Goal: Task Accomplishment & Management: Manage account settings

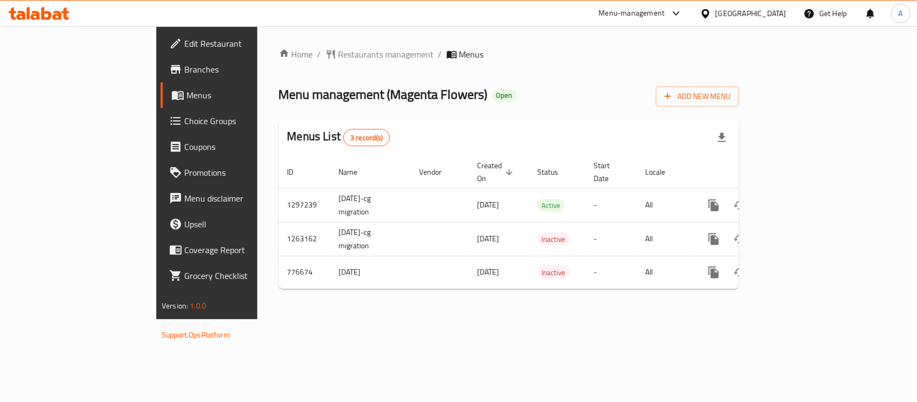
click at [184, 122] on span "Choice Groups" at bounding box center [242, 120] width 117 height 13
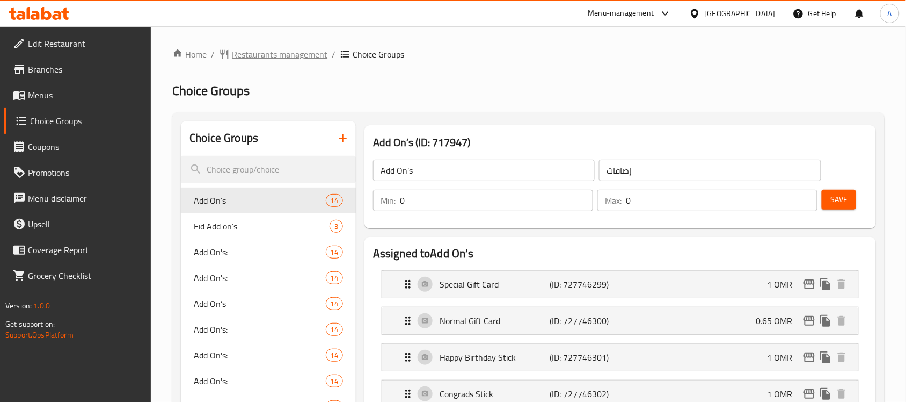
click at [307, 55] on span "Restaurants management" at bounding box center [280, 54] width 96 height 13
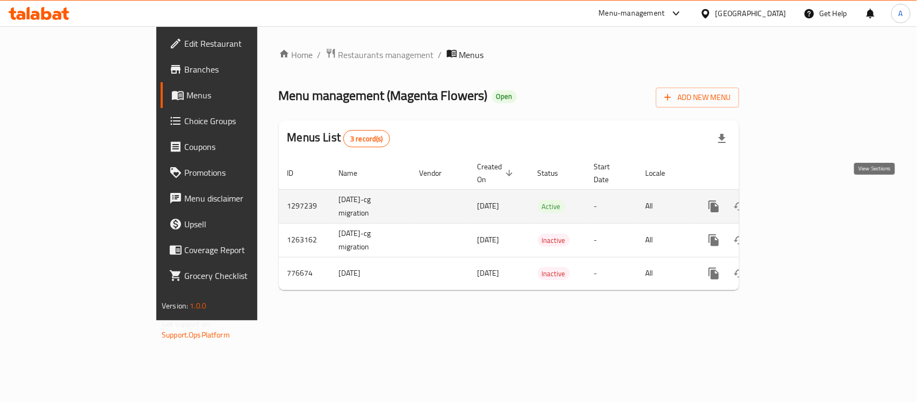
click at [797, 200] on icon "enhanced table" at bounding box center [791, 206] width 13 height 13
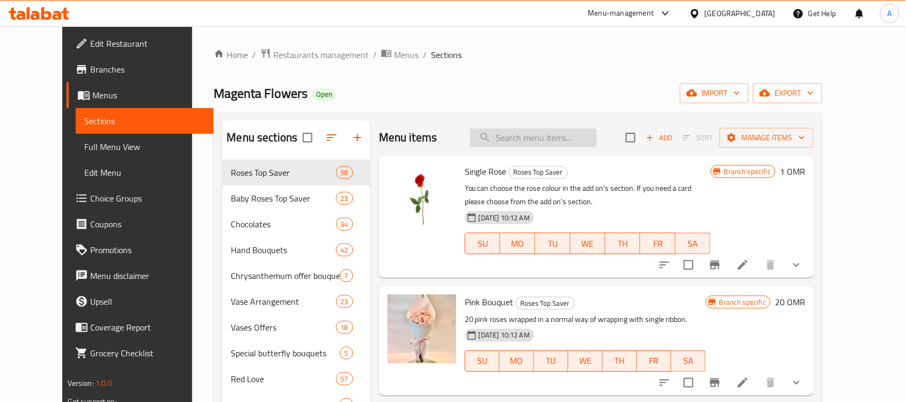
click at [513, 141] on input "search" at bounding box center [533, 137] width 127 height 19
click at [530, 60] on ol "Home / Restaurants management / Menus / Sections" at bounding box center [518, 55] width 609 height 14
click at [530, 132] on input "search" at bounding box center [533, 137] width 127 height 19
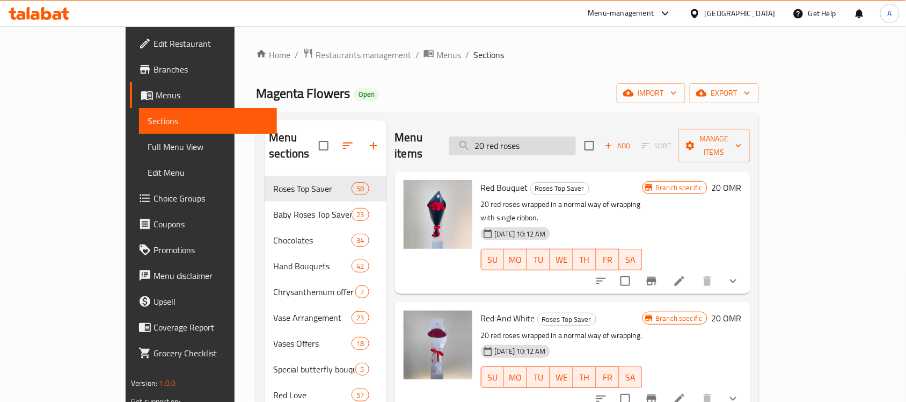
click at [576, 147] on input "20 red roses" at bounding box center [512, 145] width 127 height 19
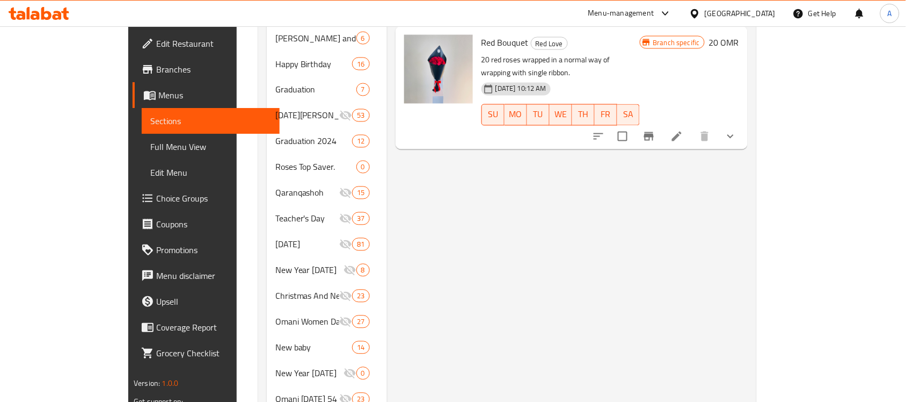
scroll to position [269, 0]
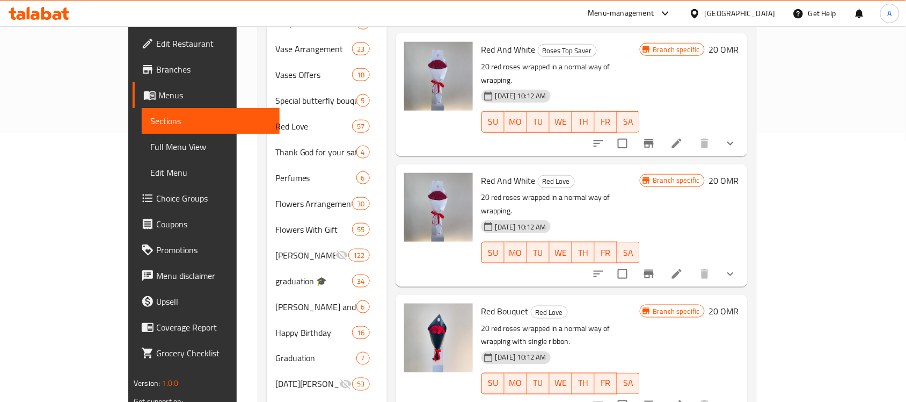
type input "20 red roses wrapped in a"
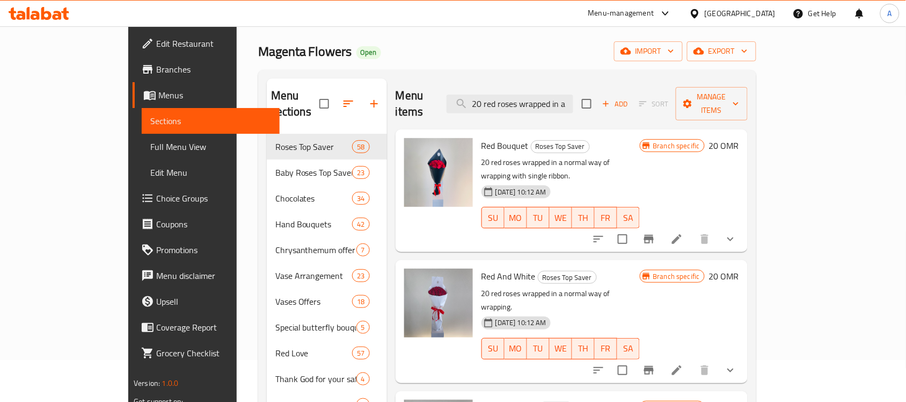
scroll to position [0, 0]
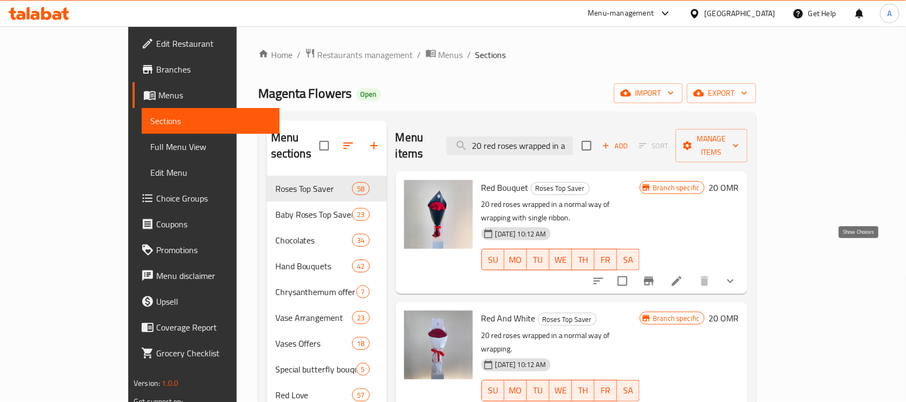
click at [737, 274] on icon "show more" at bounding box center [730, 280] width 13 height 13
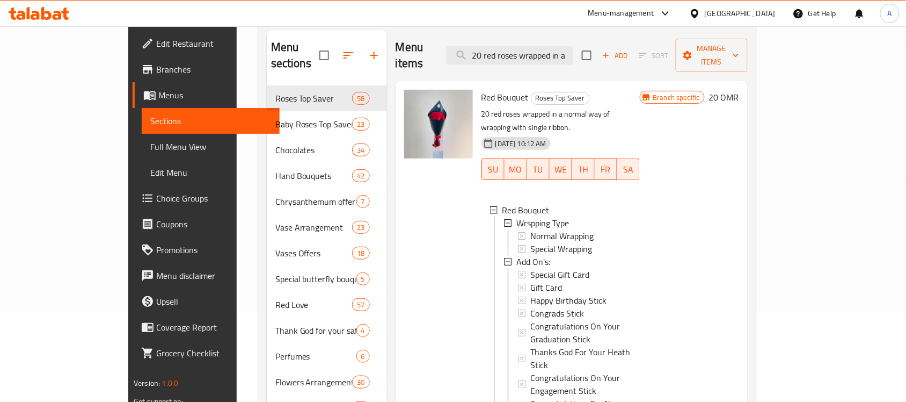
scroll to position [67, 0]
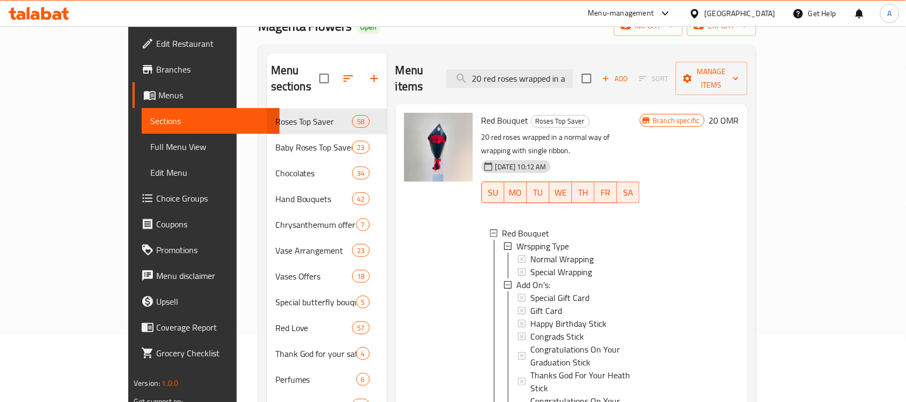
click at [156, 202] on span "Choice Groups" at bounding box center [213, 198] width 115 height 13
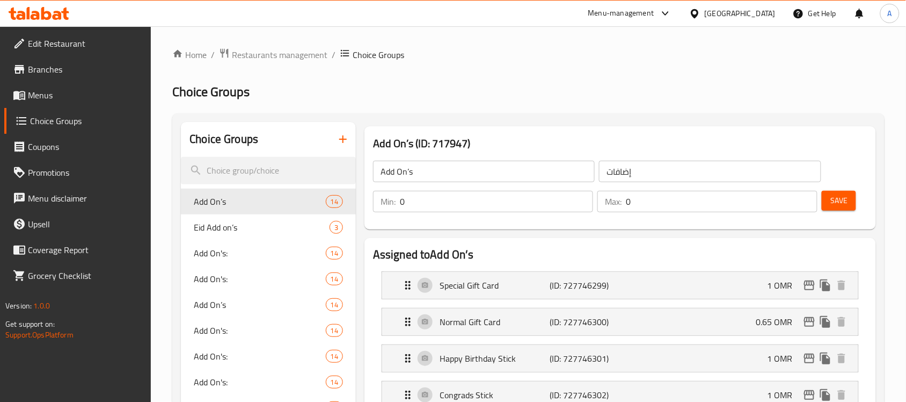
drag, startPoint x: 385, startPoint y: 216, endPoint x: 388, endPoint y: 65, distance: 150.9
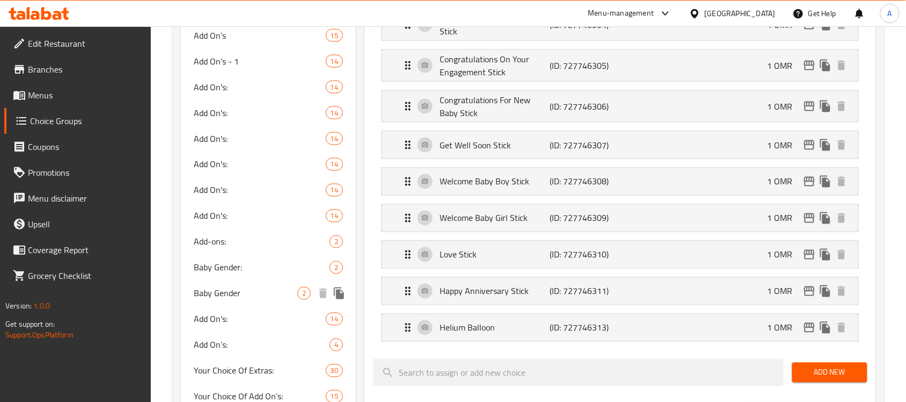
scroll to position [470, 0]
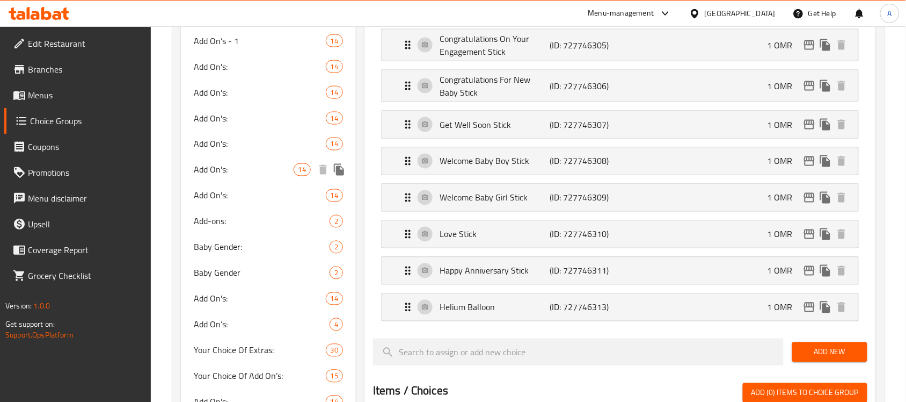
click at [264, 173] on span "Add On's:" at bounding box center [243, 169] width 99 height 13
click at [291, 189] on span "Add On's:" at bounding box center [260, 195] width 132 height 13
click at [285, 173] on span "Add On's:" at bounding box center [243, 169] width 99 height 13
click at [279, 184] on div "Add On's: 14" at bounding box center [268, 196] width 175 height 26
click at [290, 157] on div "Add On's: 14" at bounding box center [268, 170] width 175 height 26
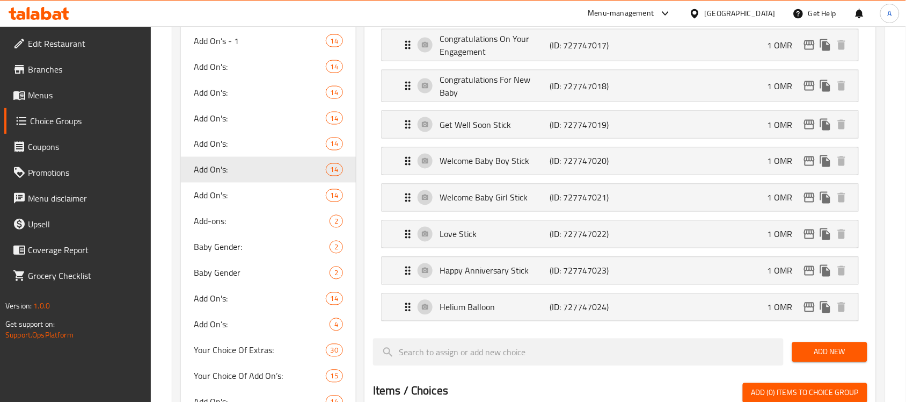
type input "Add On's:"
type input "الإضافات:"
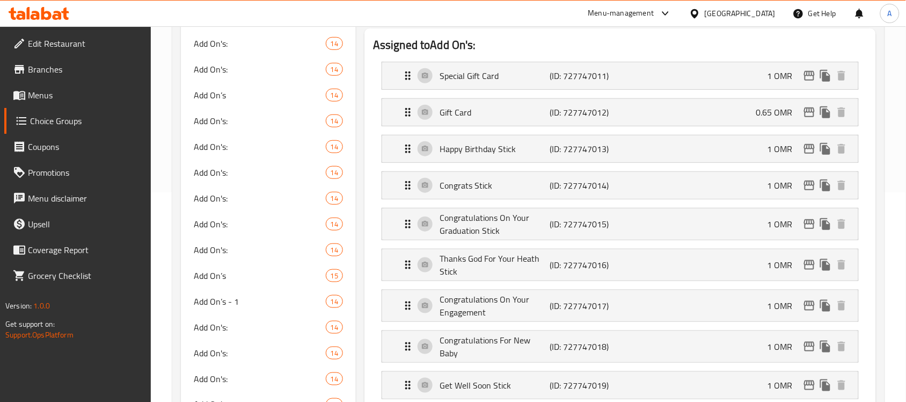
scroll to position [201, 0]
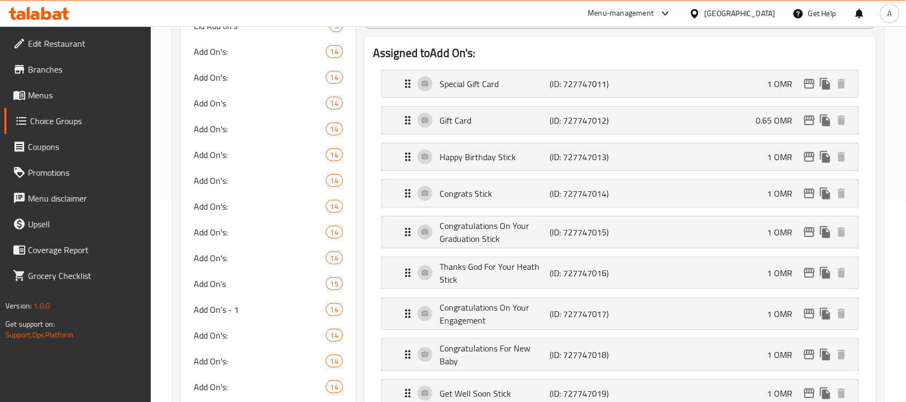
drag, startPoint x: 745, startPoint y: 11, endPoint x: 726, endPoint y: 23, distance: 22.4
click at [701, 11] on icon at bounding box center [695, 13] width 11 height 11
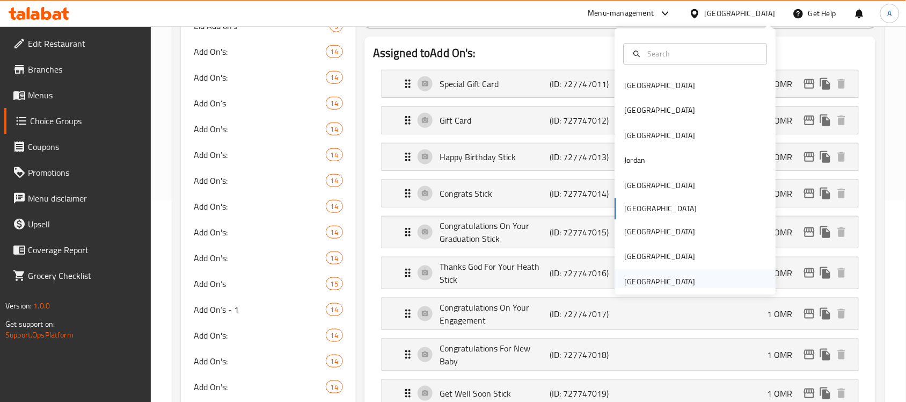
click at [639, 286] on div "[GEOGRAPHIC_DATA]" at bounding box center [660, 281] width 71 height 12
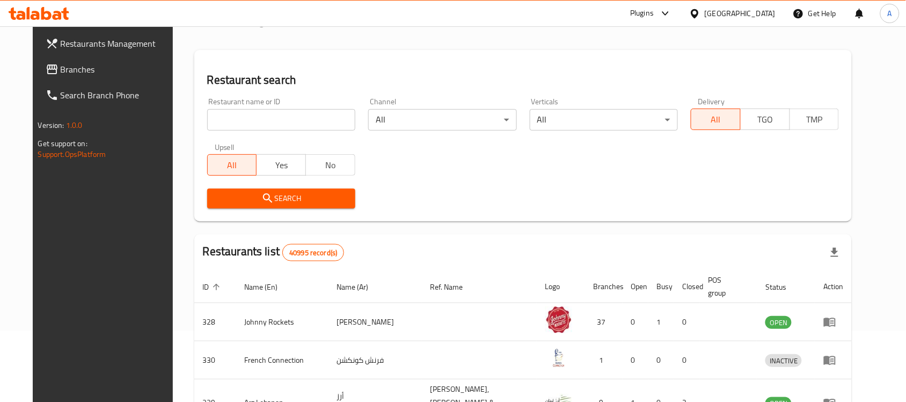
scroll to position [67, 0]
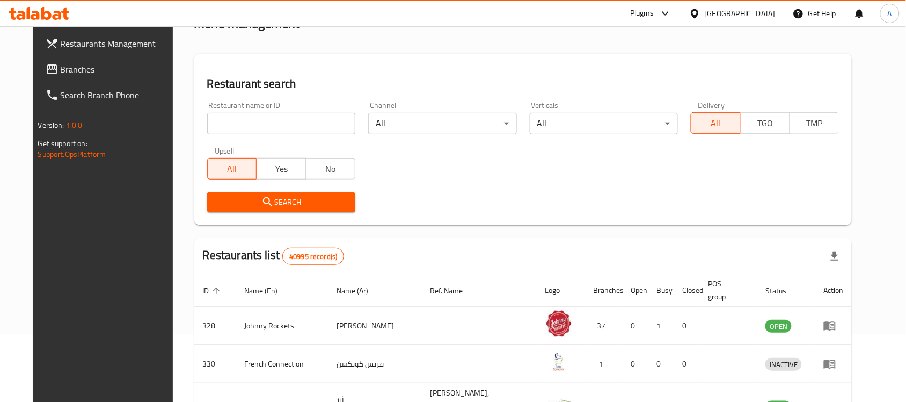
click at [61, 63] on span "Branches" at bounding box center [118, 69] width 115 height 13
